Goal: Transaction & Acquisition: Purchase product/service

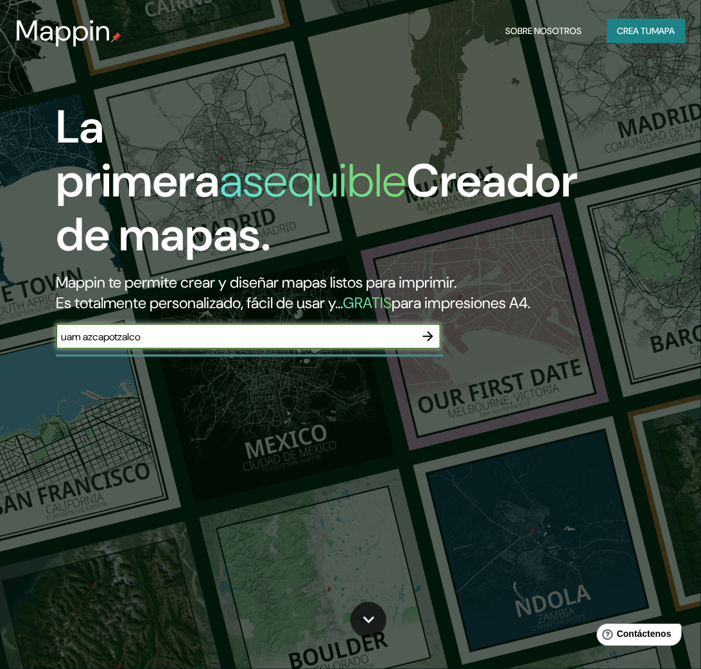
type input "uam azcapotzalco"
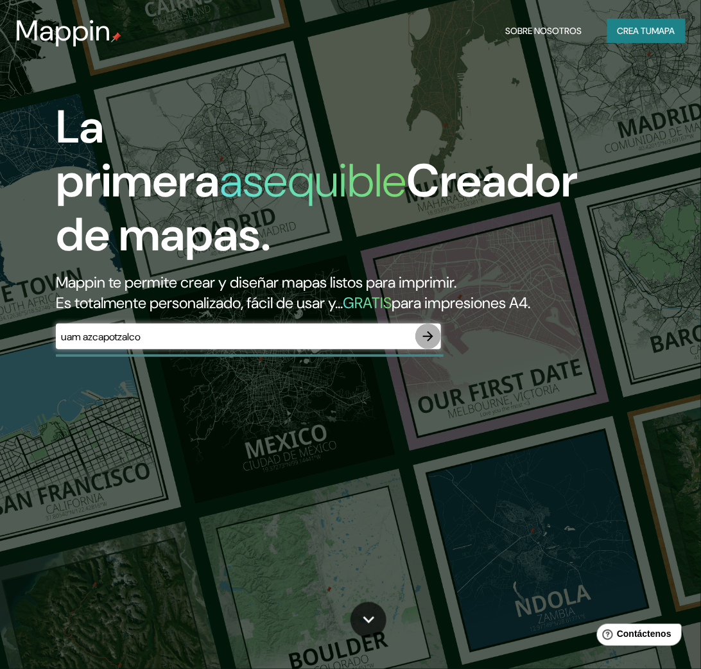
click at [423, 334] on icon "button" at bounding box center [428, 336] width 15 height 15
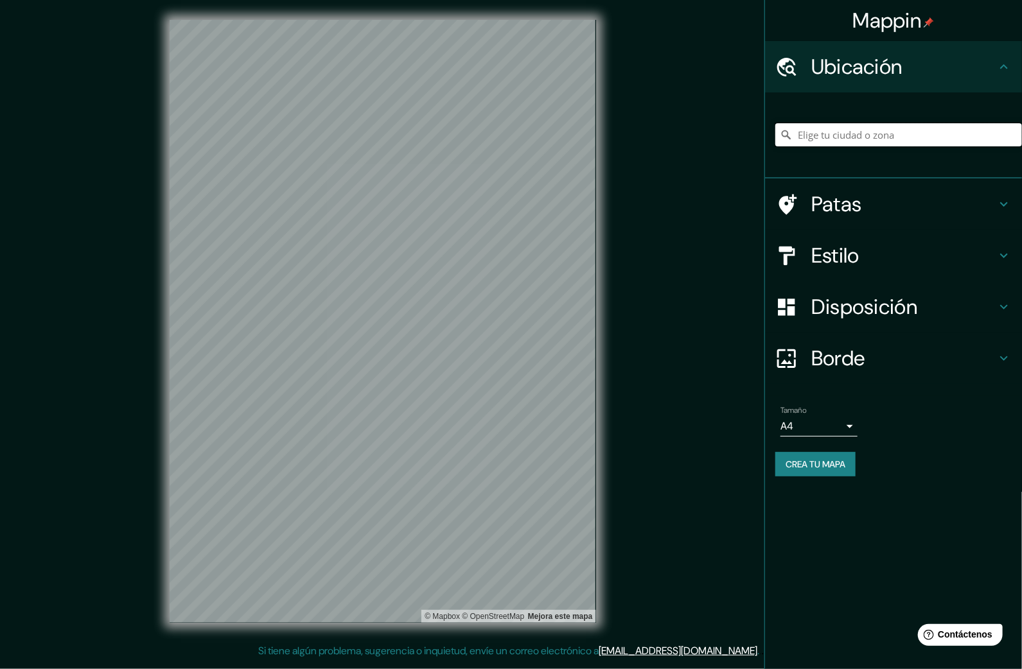
click at [713, 138] on input "Elige tu ciudad o zona" at bounding box center [898, 134] width 247 height 23
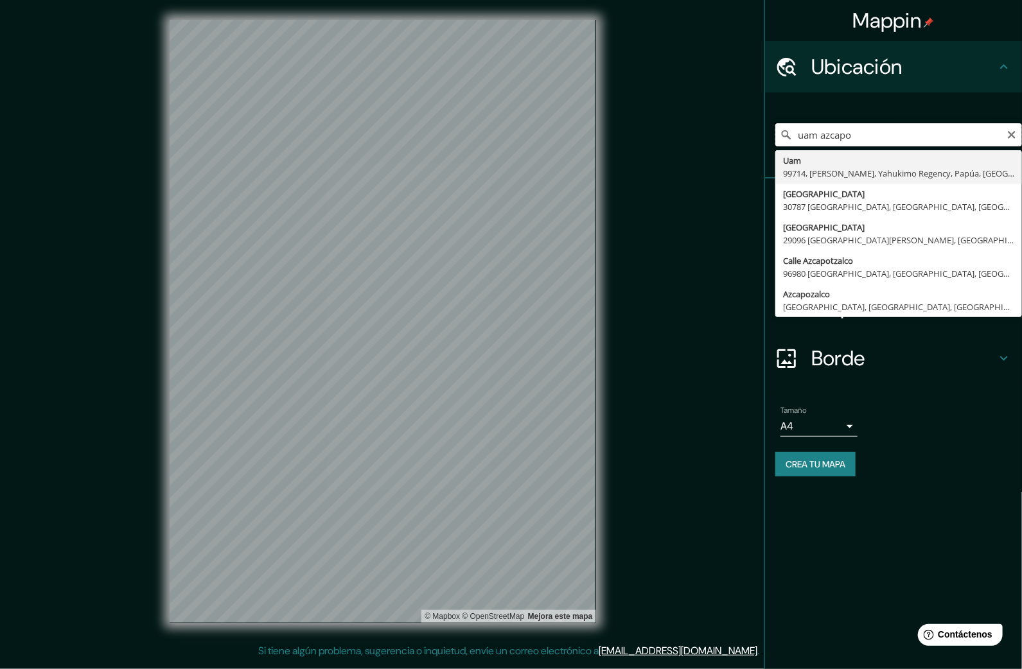
drag, startPoint x: 819, startPoint y: 136, endPoint x: 770, endPoint y: 156, distance: 53.3
click at [713, 156] on div "uam azcapo Uam 99714, [GEOGRAPHIC_DATA], [GEOGRAPHIC_DATA], [GEOGRAPHIC_DATA], …" at bounding box center [893, 135] width 257 height 86
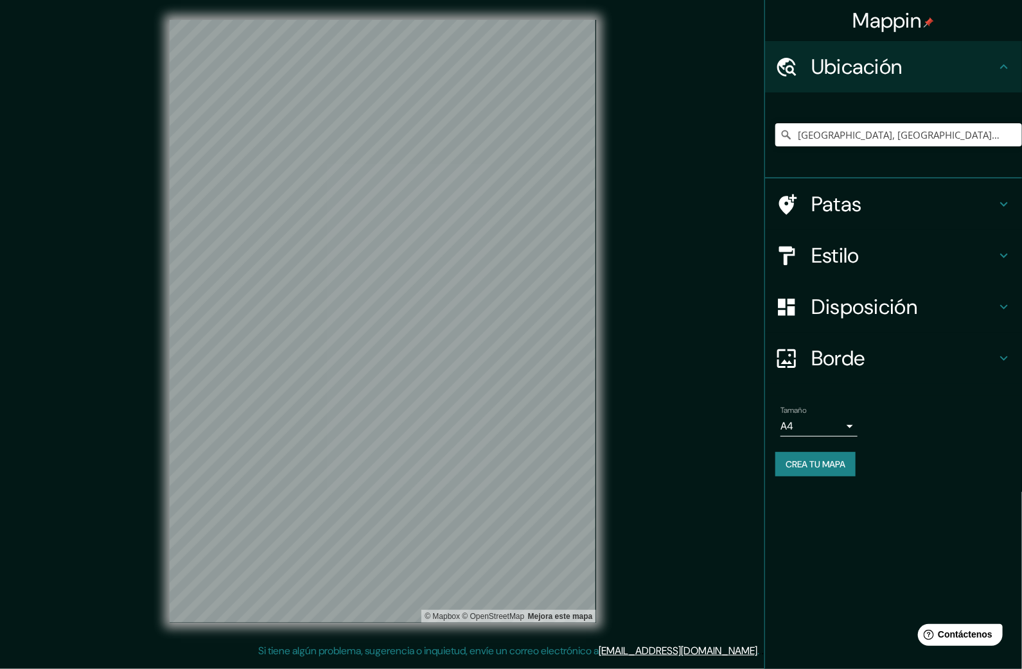
click at [713, 198] on font "Patas" at bounding box center [836, 204] width 51 height 27
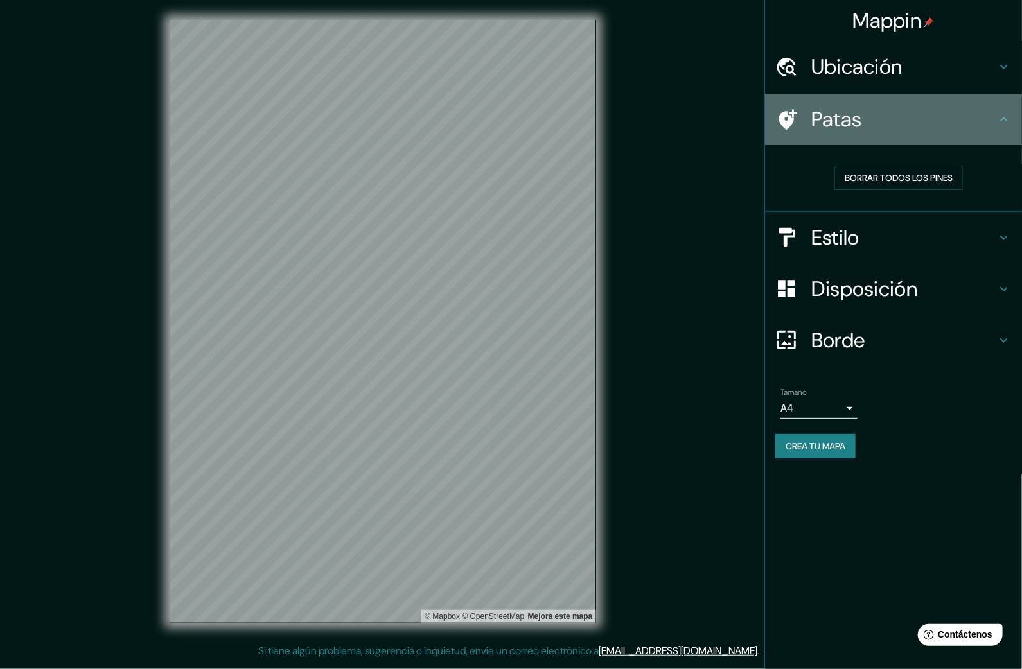
click at [713, 121] on h4 "Patas" at bounding box center [903, 120] width 185 height 26
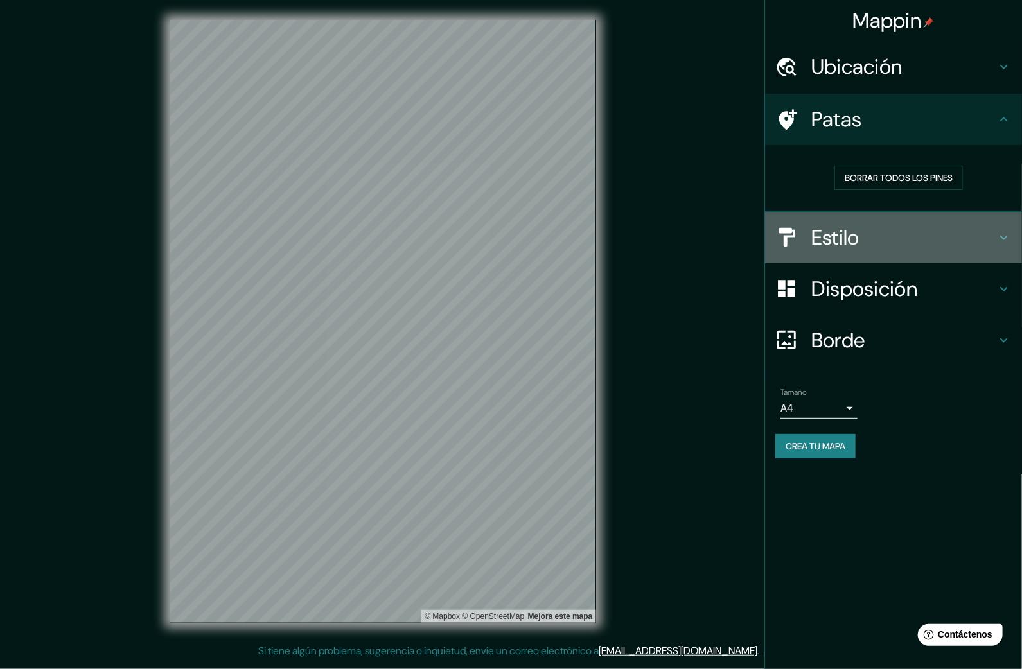
click at [713, 221] on div "Estilo" at bounding box center [893, 237] width 257 height 51
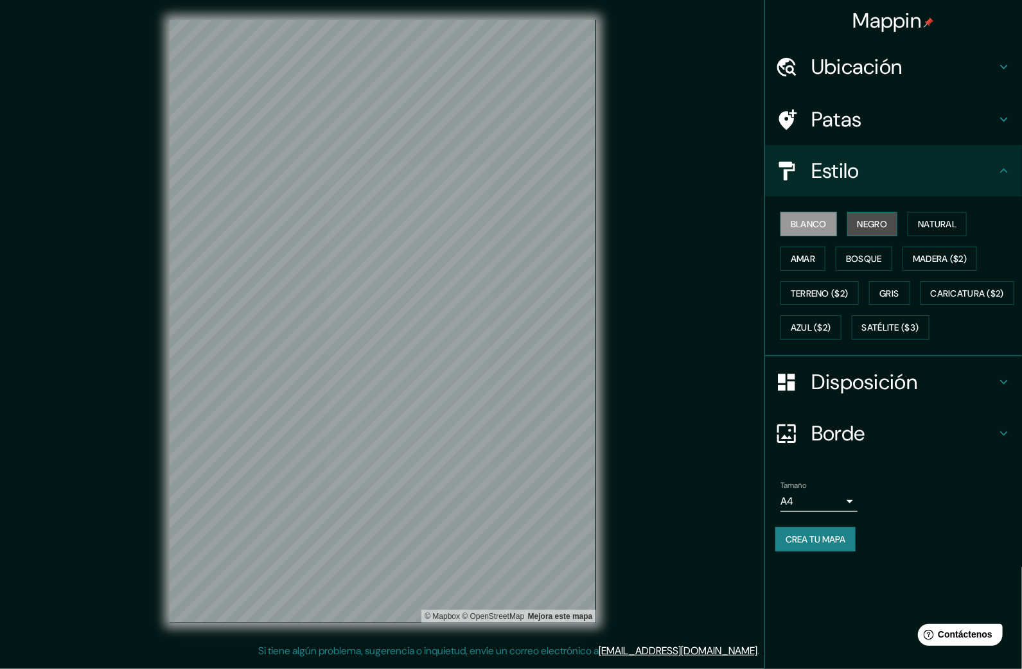
click at [713, 222] on font "Negro" at bounding box center [872, 224] width 30 height 12
click at [713, 226] on font "Natural" at bounding box center [937, 224] width 39 height 12
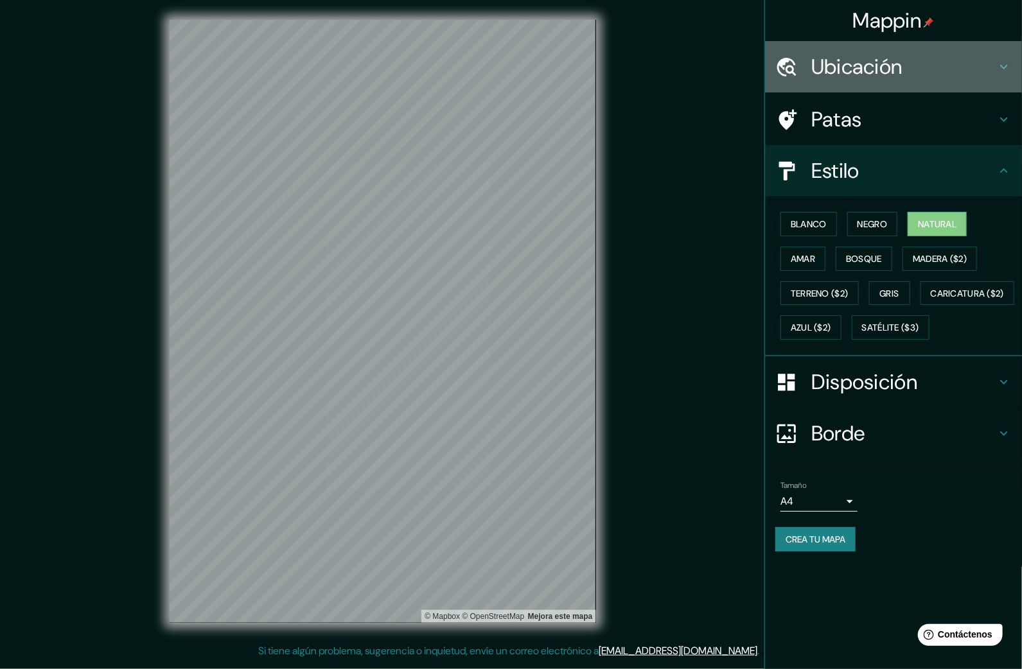
click at [713, 70] on font "Ubicación" at bounding box center [856, 66] width 91 height 27
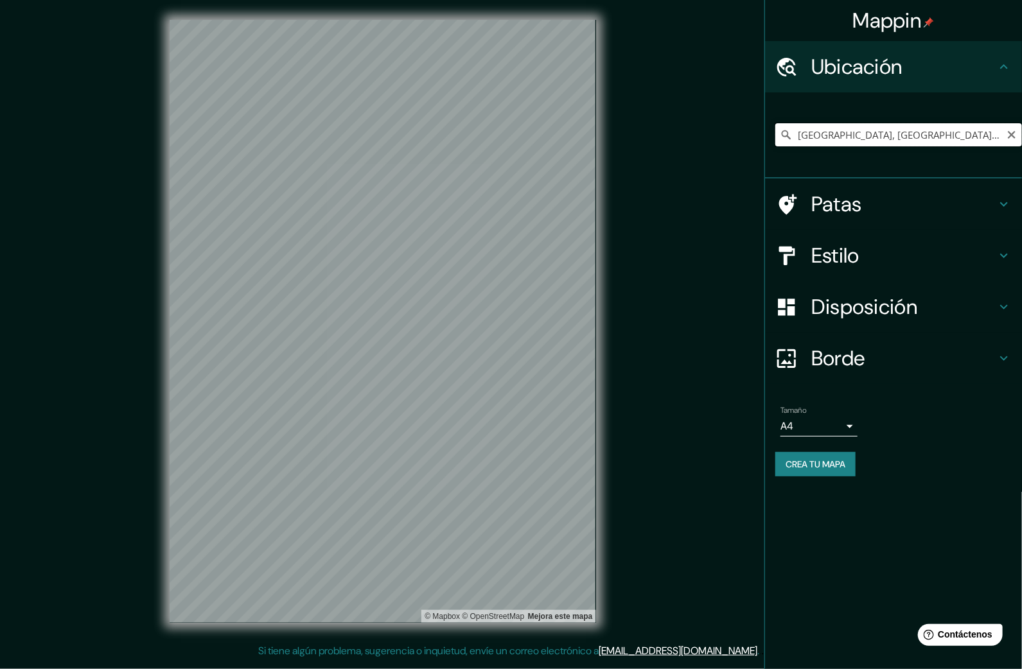
click at [713, 133] on input "[GEOGRAPHIC_DATA], [GEOGRAPHIC_DATA], [GEOGRAPHIC_DATA]" at bounding box center [898, 134] width 247 height 23
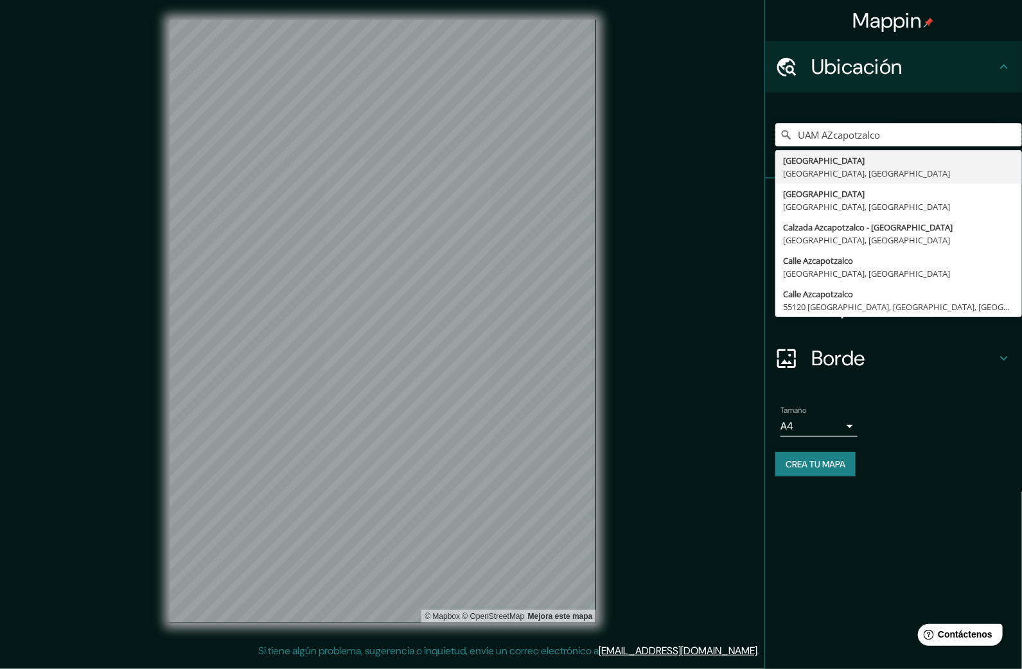
drag, startPoint x: 888, startPoint y: 134, endPoint x: 728, endPoint y: 132, distance: 159.9
click at [713, 132] on div "Mappin Ubicación UAM AZcapotzalco [GEOGRAPHIC_DATA], México [STREET_ADDRESS] [G…" at bounding box center [511, 332] width 1022 height 664
drag, startPoint x: 824, startPoint y: 139, endPoint x: 750, endPoint y: 134, distance: 74.7
click at [713, 134] on div "Mappin Ubicación 22128 azcapotzalco [GEOGRAPHIC_DATA] 93290 [GEOGRAPHIC_DATA], …" at bounding box center [511, 332] width 1022 height 664
type input "[GEOGRAPHIC_DATA], [GEOGRAPHIC_DATA], [GEOGRAPHIC_DATA]"
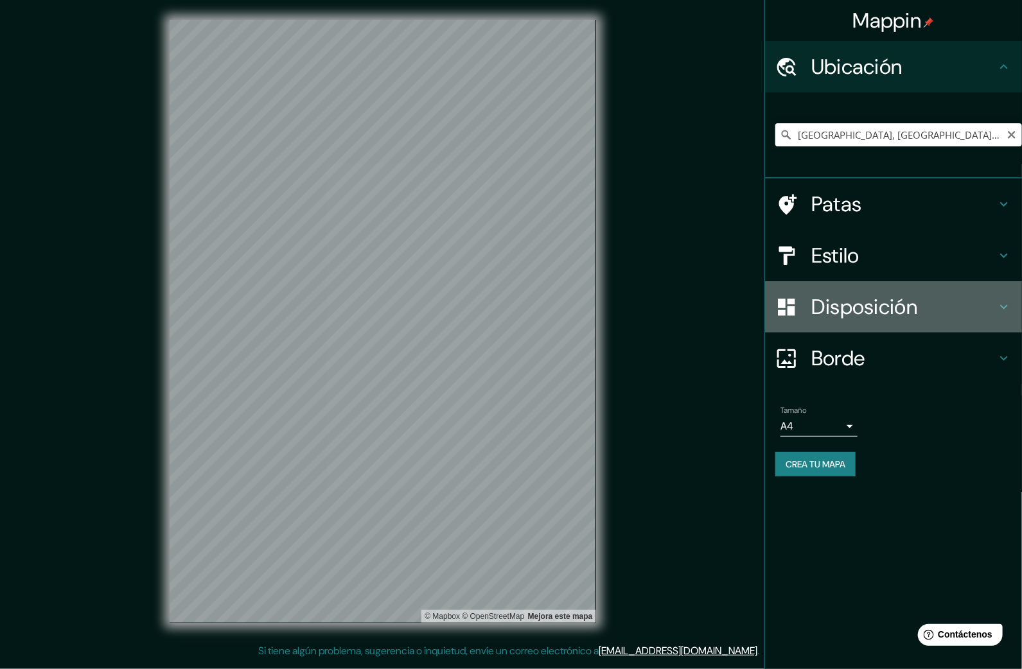
click at [713, 304] on font "Disposición" at bounding box center [864, 306] width 106 height 27
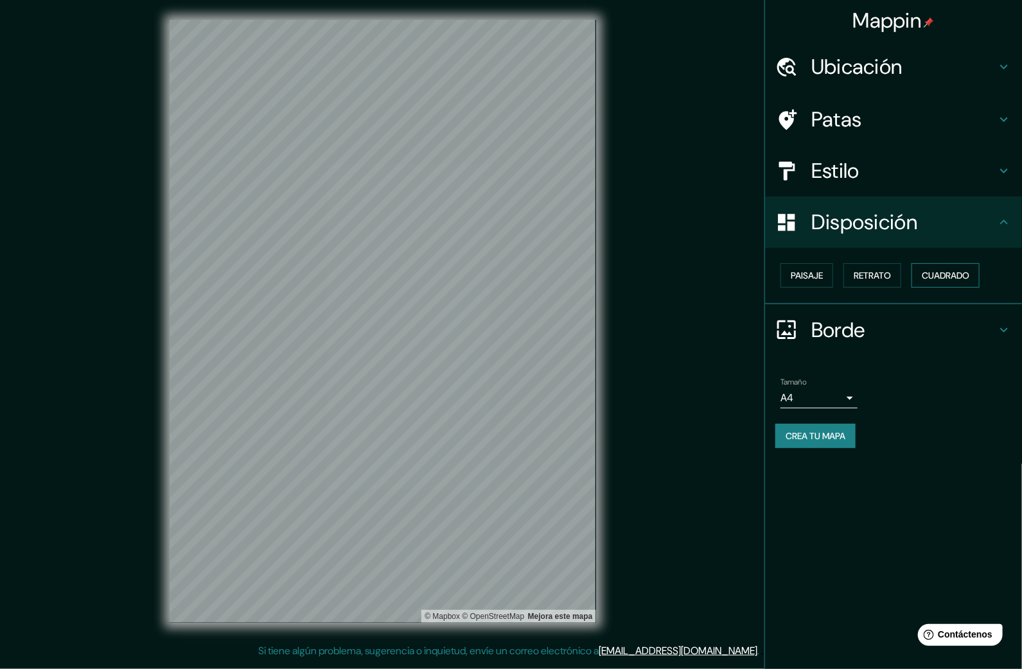
click at [713, 279] on font "Cuadrado" at bounding box center [945, 275] width 48 height 17
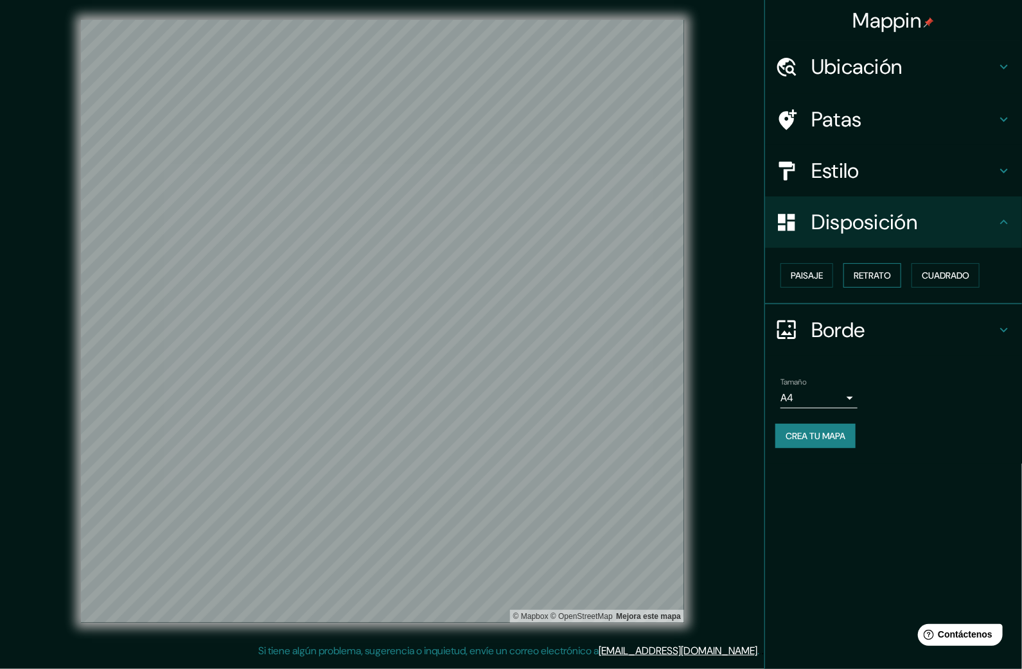
click at [713, 279] on font "Retrato" at bounding box center [871, 276] width 37 height 12
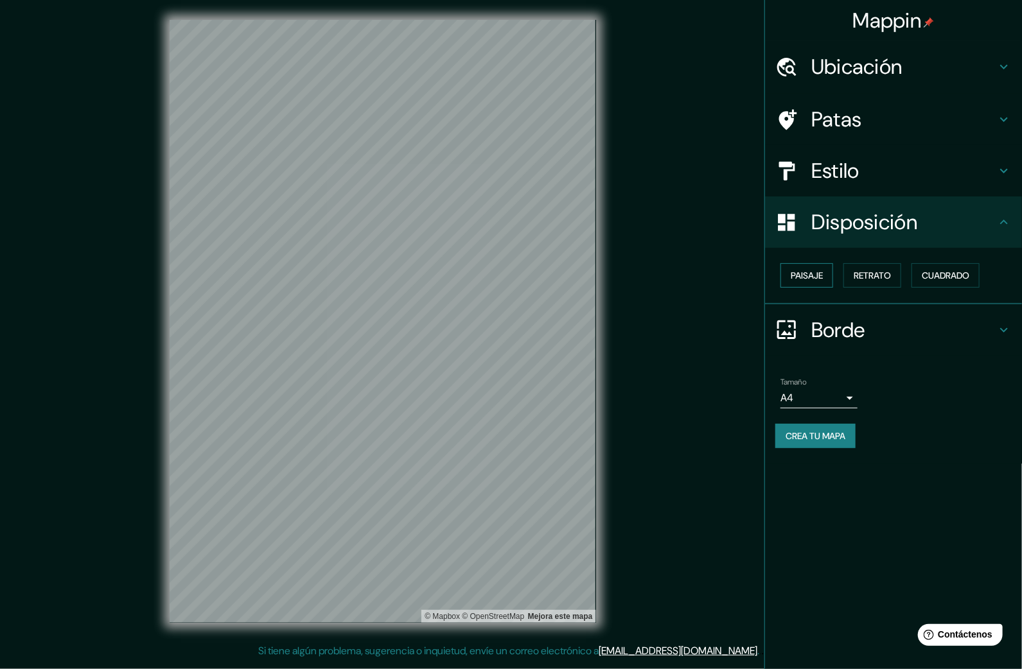
click at [713, 270] on font "Paisaje" at bounding box center [806, 276] width 32 height 12
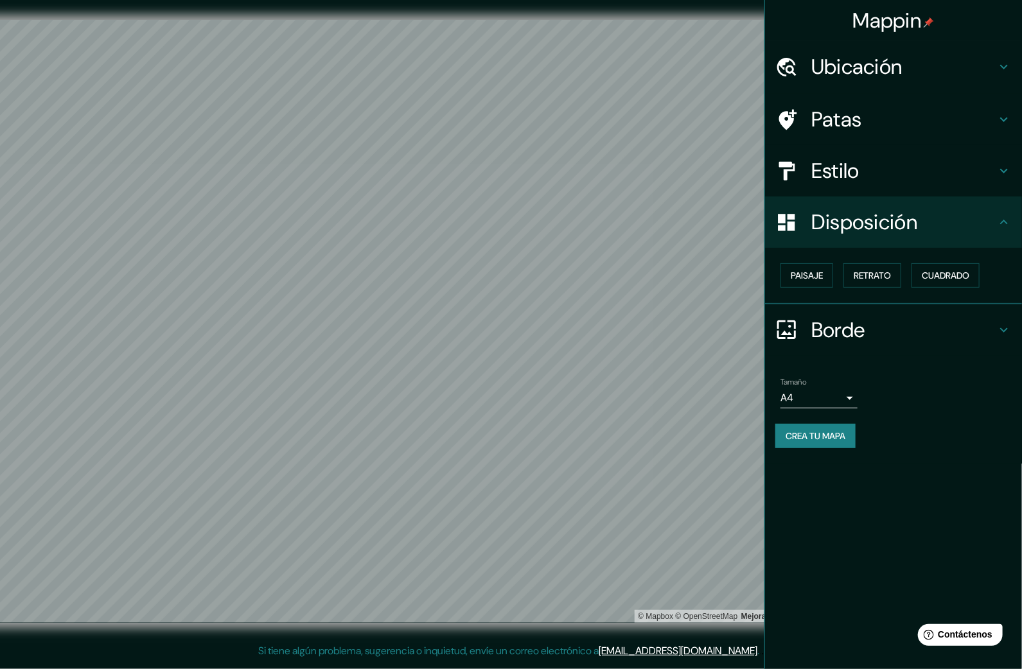
click at [665, 634] on div "© Mapbox © OpenStreetMap Mejora este mapa" at bounding box center [382, 321] width 961 height 643
click at [700, 668] on html "Mappin Ubicación [GEOGRAPHIC_DATA], [GEOGRAPHIC_DATA], [GEOGRAPHIC_DATA] [GEOGR…" at bounding box center [511, 334] width 1022 height 669
click at [680, 649] on div "Mappin Ubicación [GEOGRAPHIC_DATA], [GEOGRAPHIC_DATA], [GEOGRAPHIC_DATA] [GEOGR…" at bounding box center [511, 332] width 1022 height 664
click at [632, 625] on div "© Mapbox © OpenStreetMap Mejora este mapa" at bounding box center [382, 321] width 961 height 643
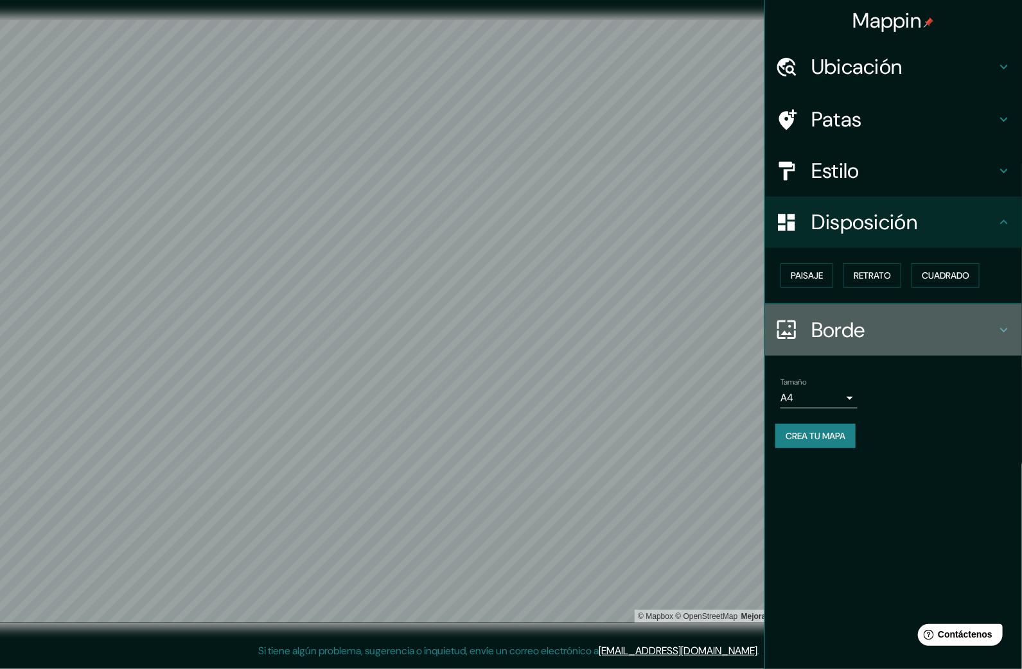
click at [713, 320] on font "Borde" at bounding box center [838, 330] width 54 height 27
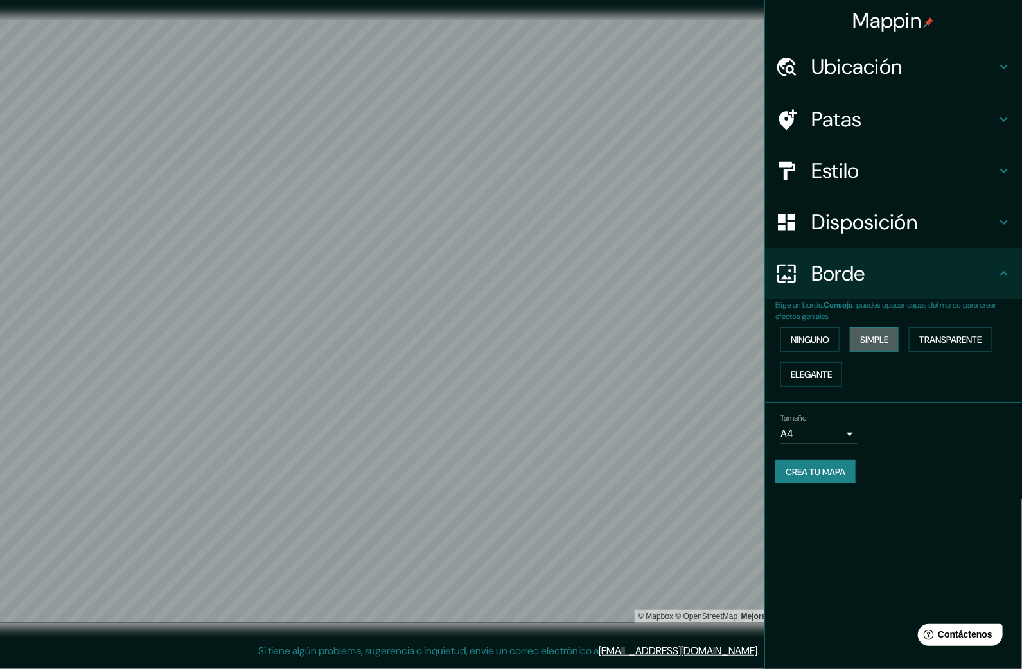
click at [713, 335] on font "Simple" at bounding box center [874, 340] width 28 height 12
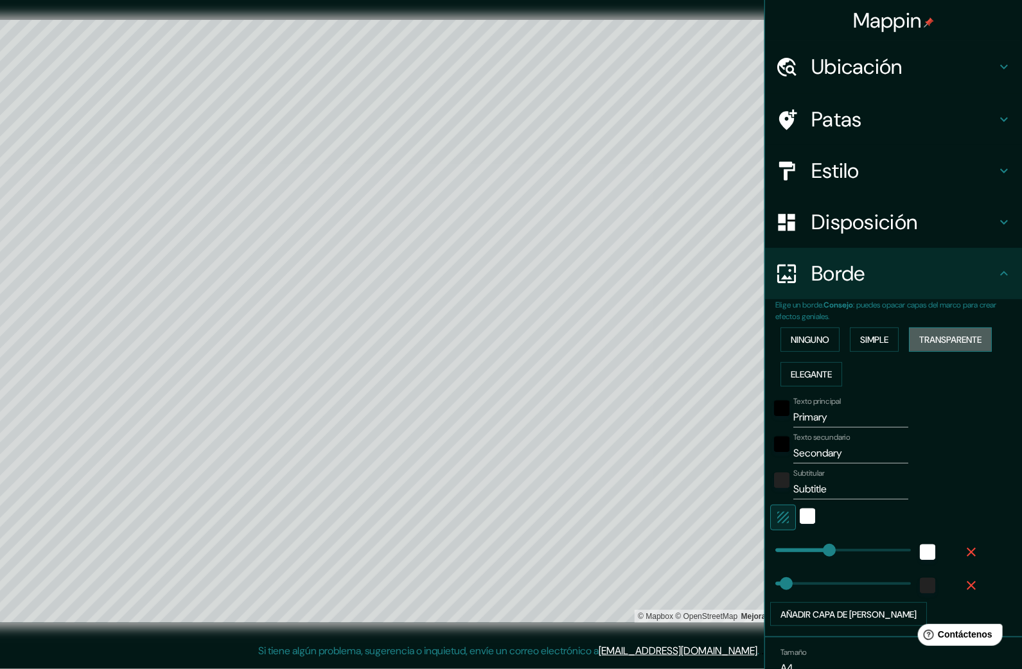
click at [713, 344] on font "Transparente" at bounding box center [950, 340] width 62 height 12
click at [713, 374] on font "Elegante" at bounding box center [810, 375] width 41 height 12
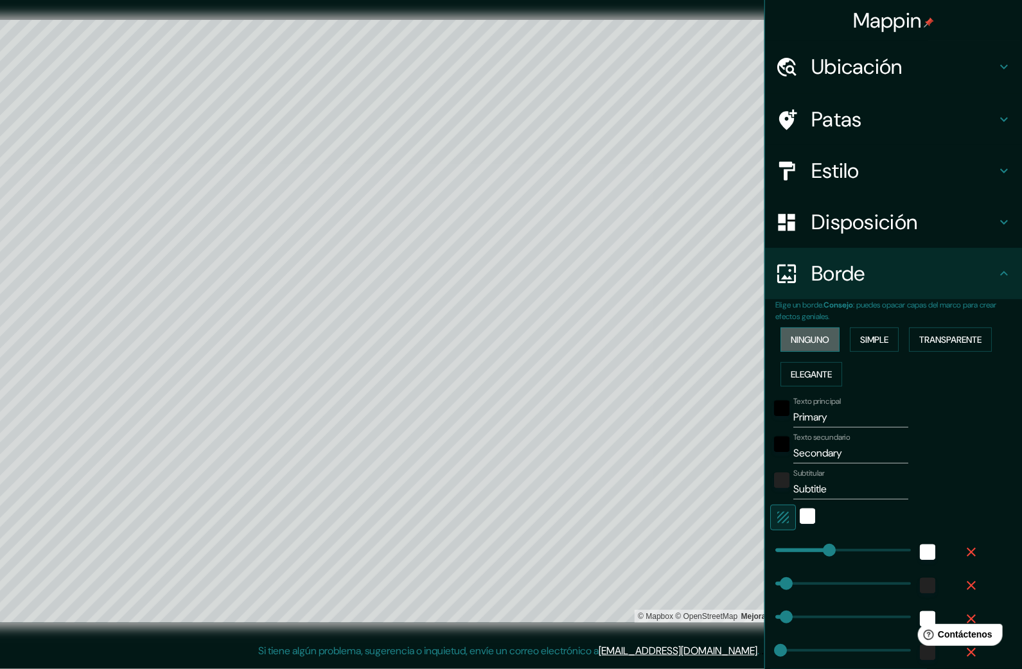
click at [713, 342] on font "Ninguno" at bounding box center [809, 340] width 39 height 12
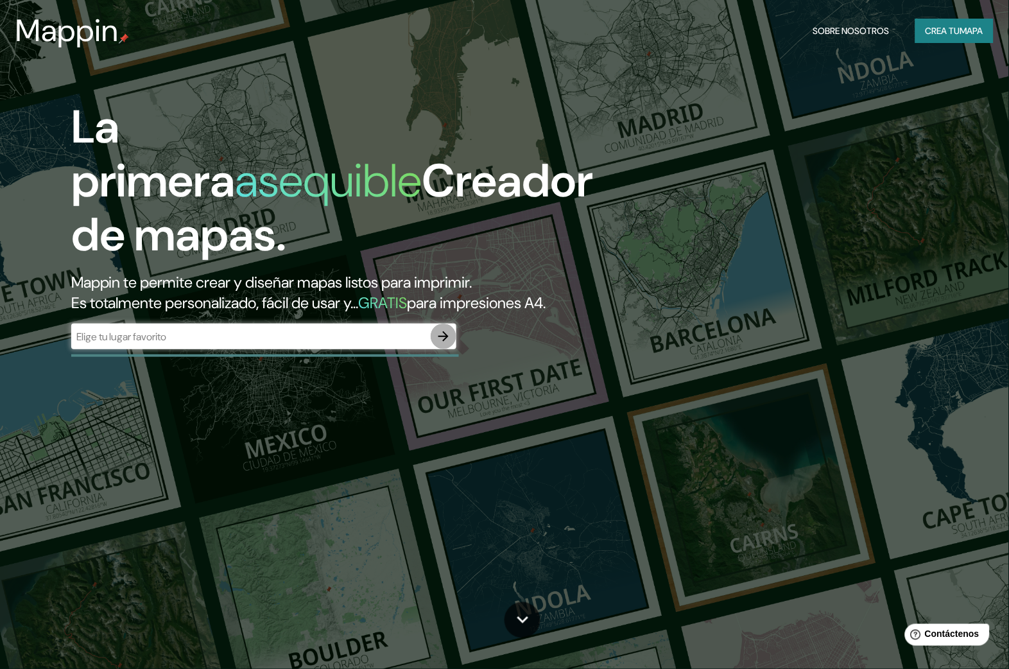
click at [444, 344] on icon "button" at bounding box center [443, 336] width 15 height 15
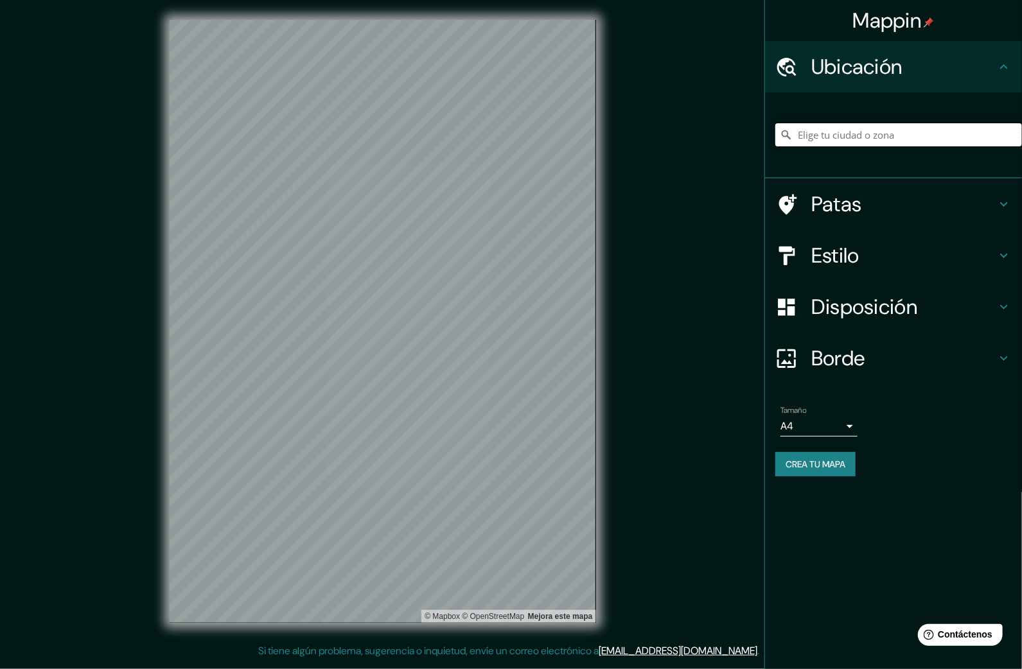
click at [858, 138] on input "Elige tu ciudad o zona" at bounding box center [898, 134] width 247 height 23
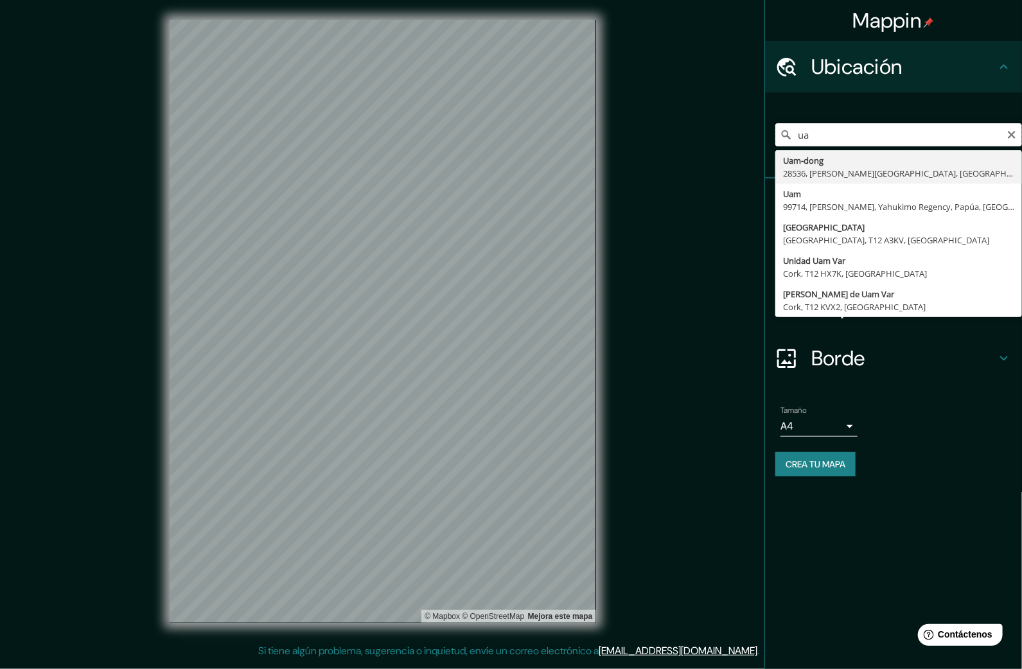
type input "u"
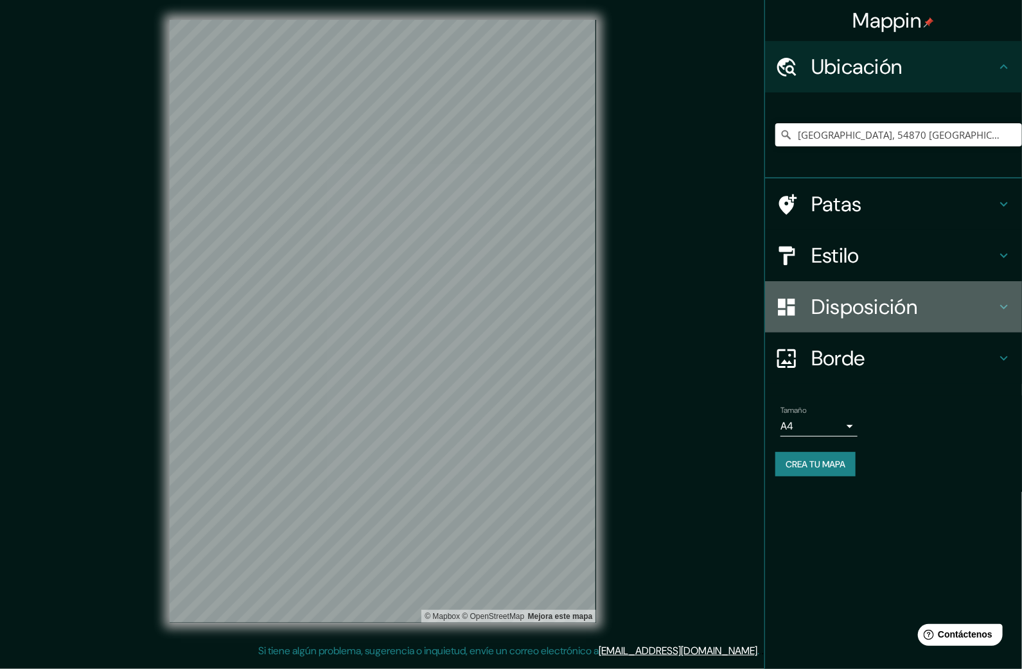
click at [812, 306] on font "Disposición" at bounding box center [864, 306] width 106 height 27
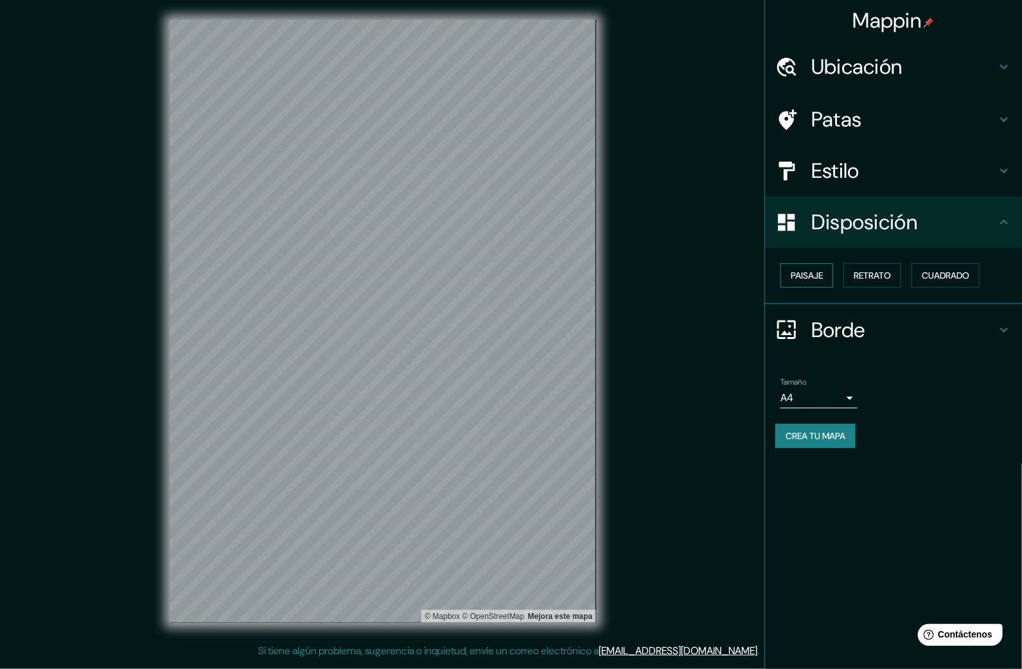
click at [809, 284] on button "Paisaje" at bounding box center [806, 275] width 53 height 24
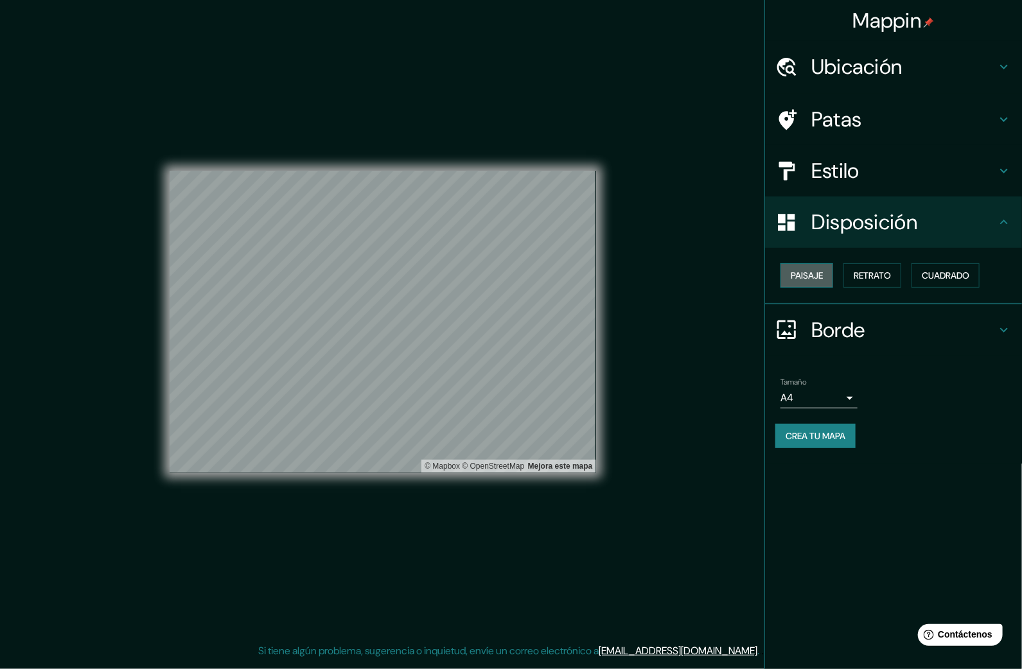
click at [809, 284] on button "Paisaje" at bounding box center [806, 275] width 53 height 24
click at [833, 283] on button "Paisaje" at bounding box center [806, 275] width 53 height 24
click at [853, 282] on button "Retrato" at bounding box center [872, 275] width 58 height 24
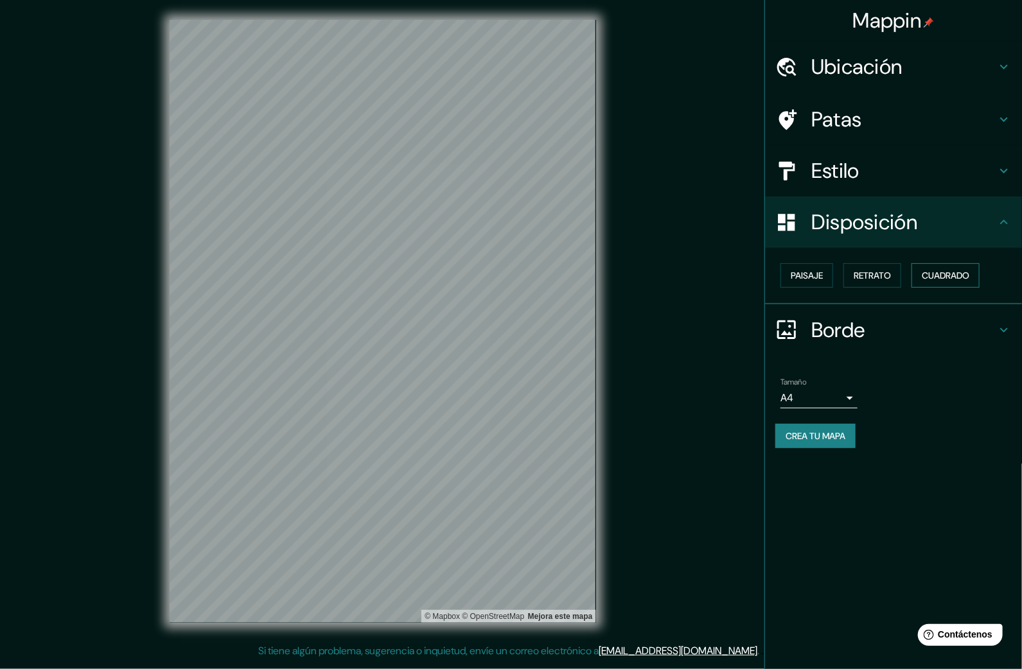
click at [940, 281] on font "Cuadrado" at bounding box center [945, 275] width 48 height 17
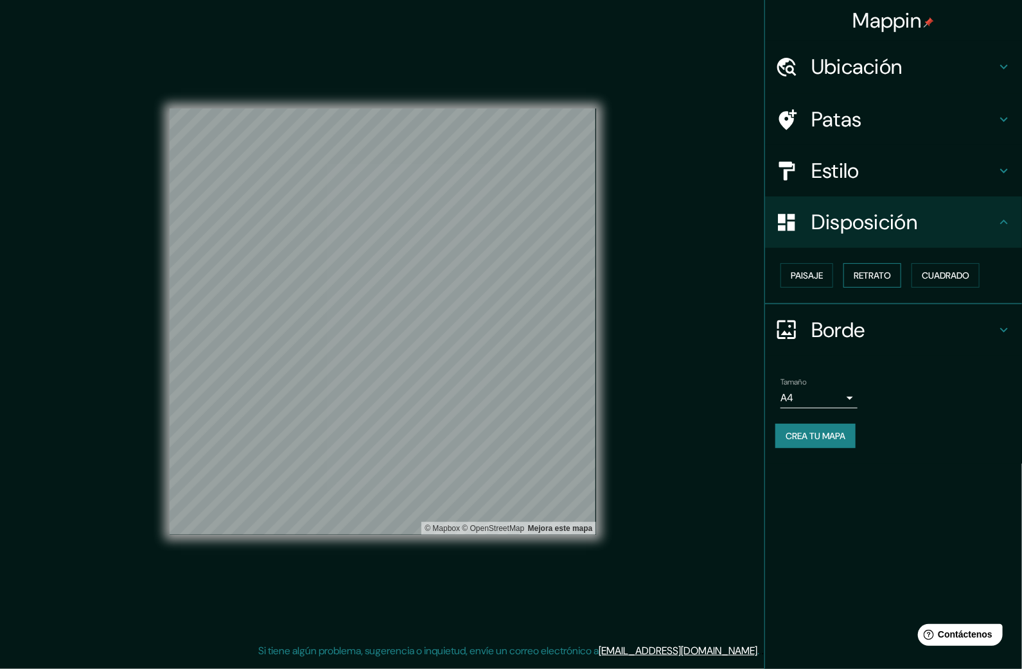
click at [901, 278] on button "Retrato" at bounding box center [872, 275] width 58 height 24
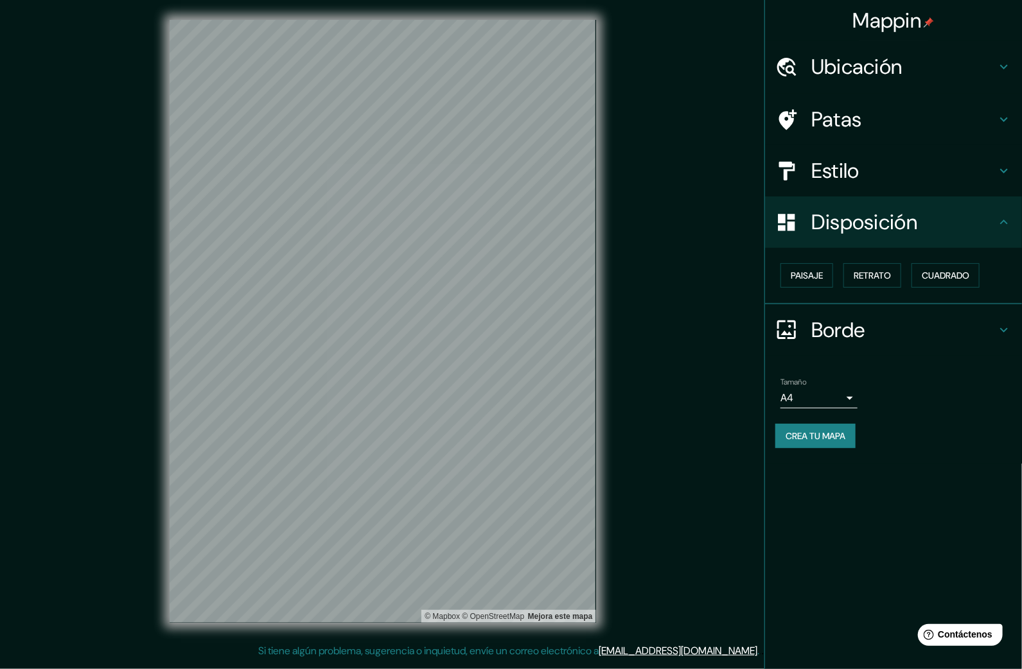
click at [843, 166] on font "Estilo" at bounding box center [835, 170] width 48 height 27
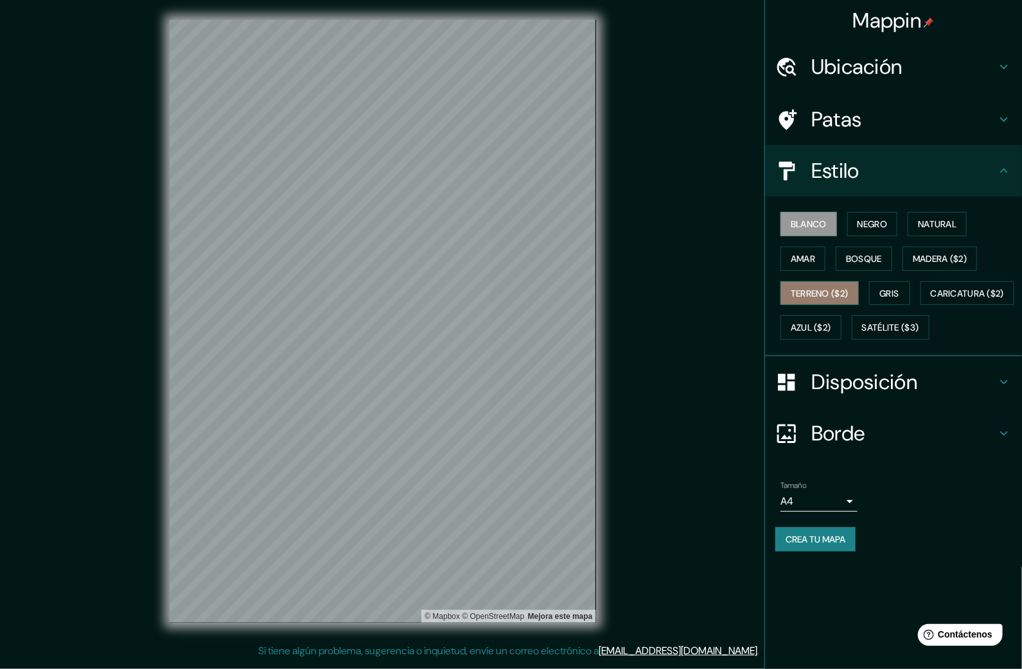
click at [819, 290] on font "Terreno ($2)" at bounding box center [819, 294] width 58 height 12
click at [899, 290] on font "Gris" at bounding box center [889, 294] width 19 height 12
click at [937, 261] on font "Madera ($2)" at bounding box center [939, 259] width 54 height 12
click at [847, 114] on font "Patas" at bounding box center [836, 119] width 51 height 27
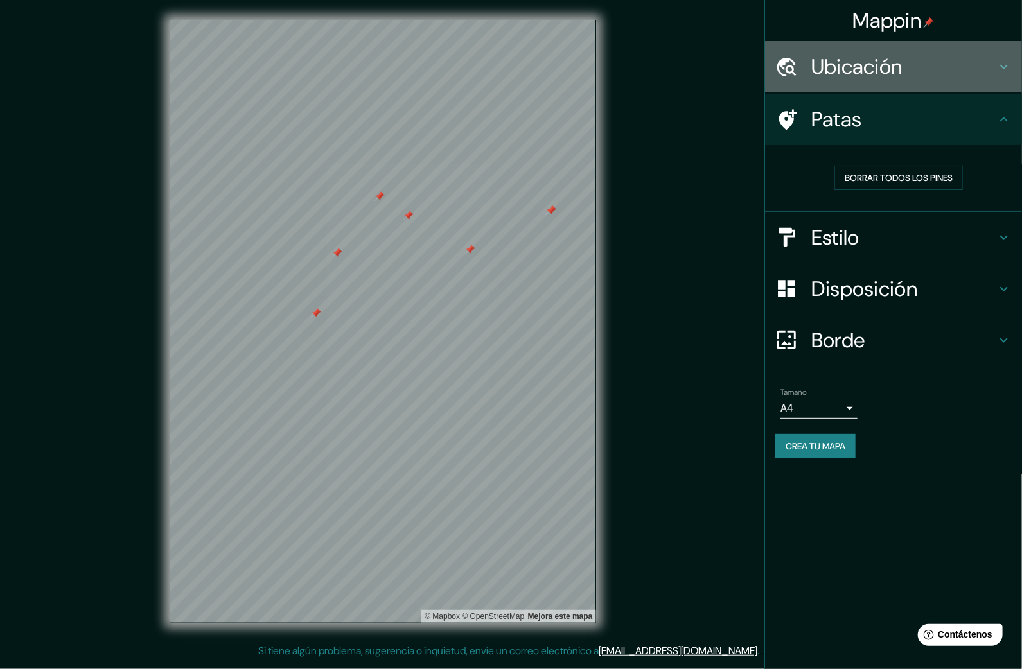
click at [886, 59] on font "Ubicación" at bounding box center [856, 66] width 91 height 27
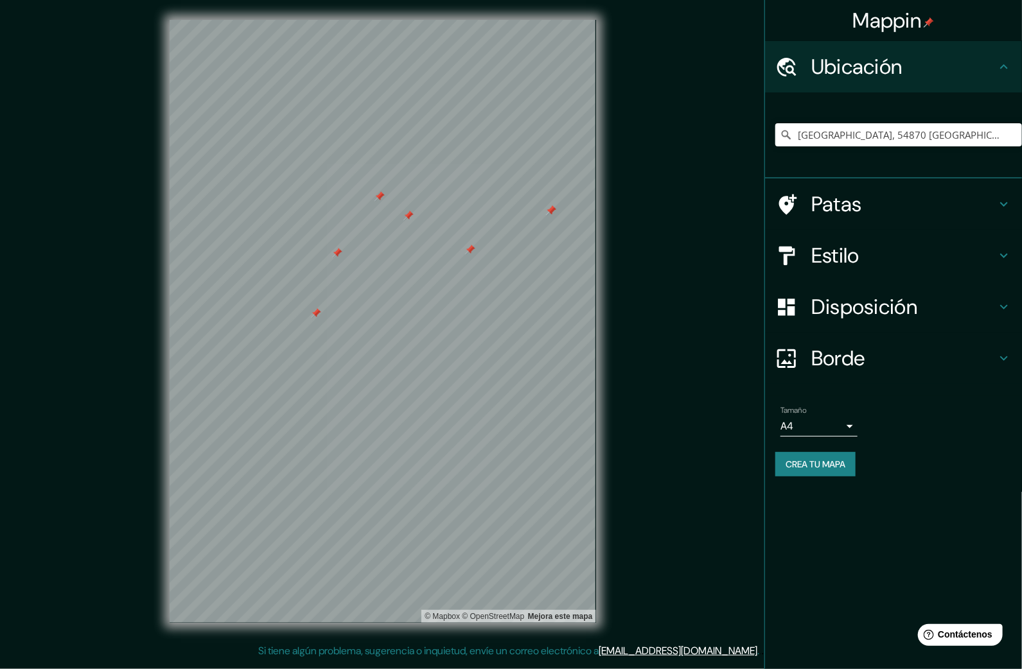
click at [853, 119] on div "Avenida Ferronales, 54870 Cuautitlán, Mexico, Mexico" at bounding box center [898, 135] width 247 height 64
click at [877, 135] on input "Avenida Ferronales, 54870 Cuautitlán, Mexico, Mexico" at bounding box center [898, 134] width 247 height 23
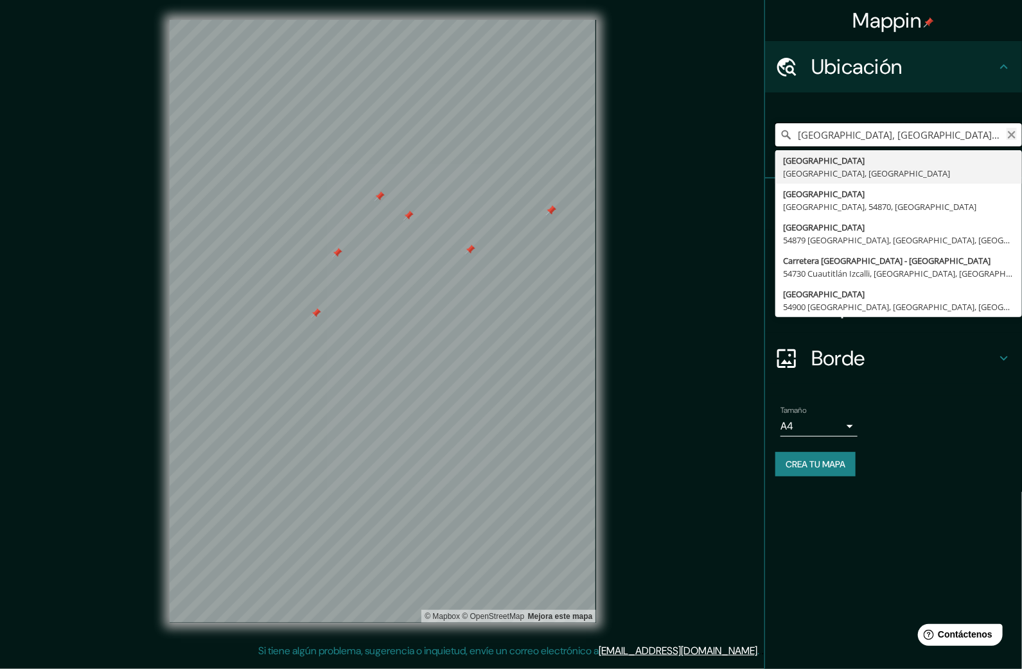
type input "Avenida, 54870 Cuautitlán, Mexico, Mexico"
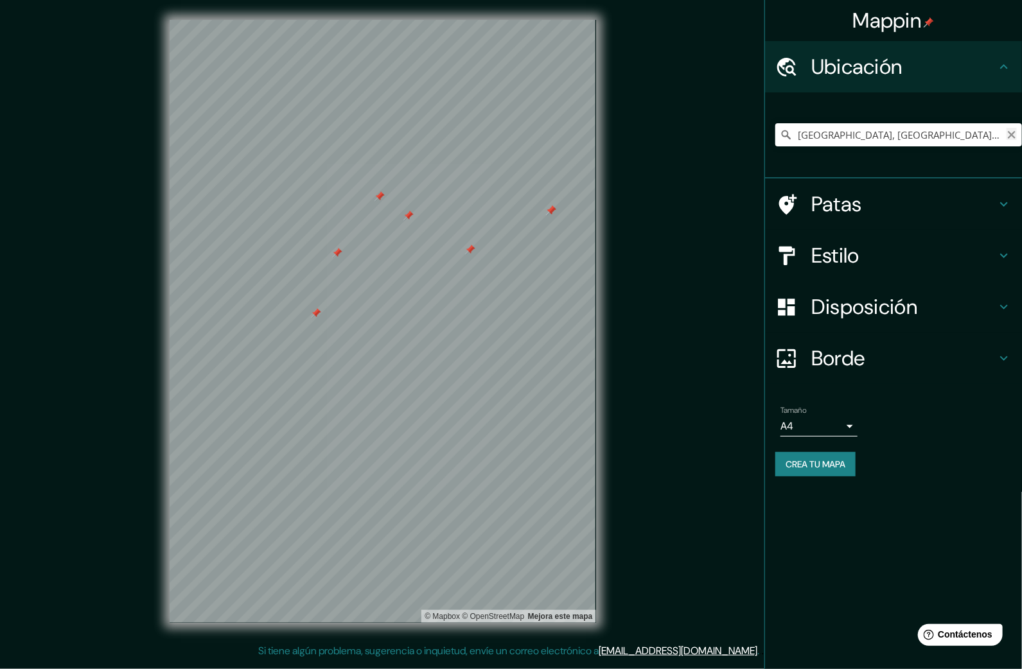
click at [1009, 132] on icon "Claro" at bounding box center [1011, 135] width 8 height 8
click at [489, 641] on div "© Mapbox © OpenStreetMap Mejora este mapa" at bounding box center [382, 321] width 467 height 643
